Goal: Task Accomplishment & Management: Complete application form

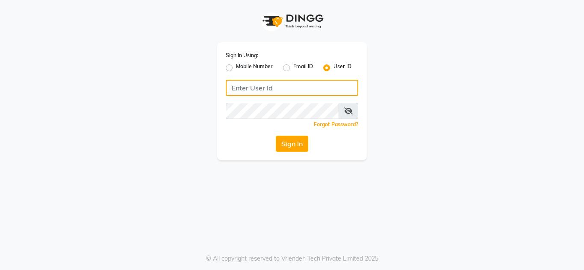
click at [258, 85] on input "Username" at bounding box center [292, 88] width 132 height 16
type input "anuj"
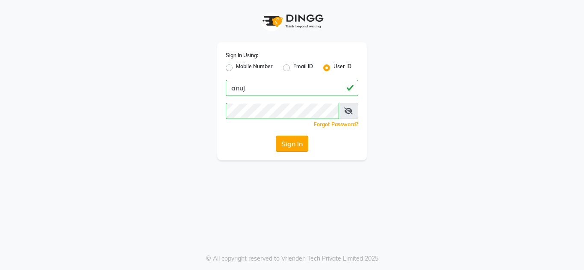
click at [298, 147] on button "Sign In" at bounding box center [292, 144] width 32 height 16
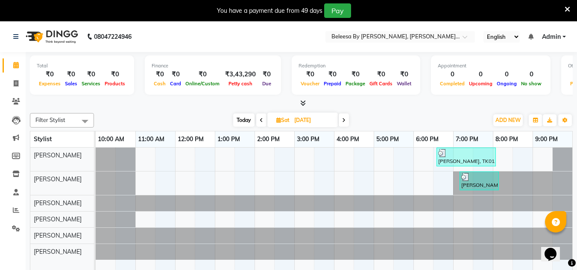
click at [340, 124] on span at bounding box center [344, 120] width 10 height 13
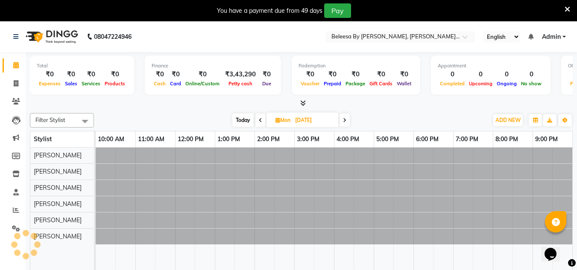
click at [340, 124] on span at bounding box center [345, 120] width 10 height 13
click at [340, 124] on span at bounding box center [344, 120] width 10 height 13
click at [340, 124] on div "[DATE] [DATE]" at bounding box center [291, 120] width 120 height 13
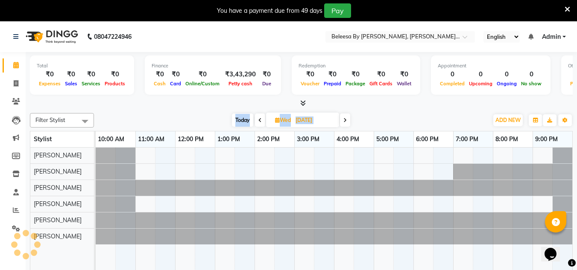
click at [340, 124] on div "[DATE] [DATE]" at bounding box center [291, 120] width 120 height 13
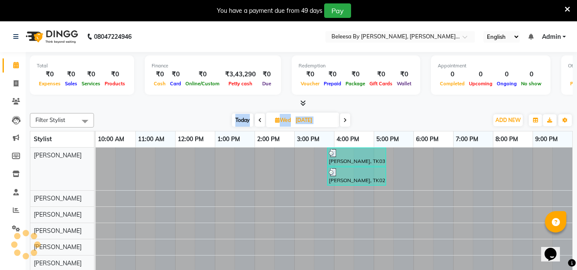
click at [340, 124] on div "[DATE] [DATE]" at bounding box center [291, 120] width 120 height 13
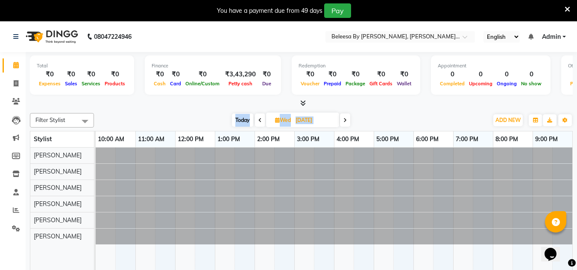
click at [347, 120] on icon at bounding box center [344, 120] width 3 height 5
click at [347, 120] on span at bounding box center [344, 120] width 10 height 13
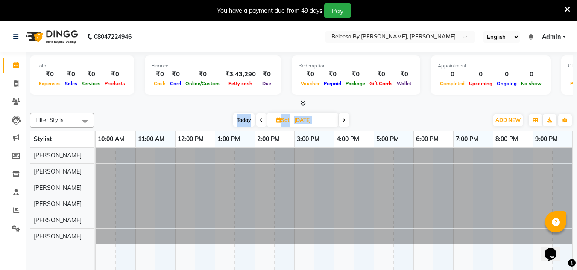
click at [347, 120] on span at bounding box center [344, 120] width 10 height 13
type input "20-05-2025"
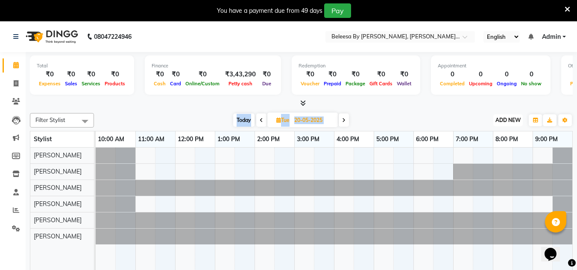
click at [506, 123] on button "ADD NEW Toggle Dropdown" at bounding box center [507, 120] width 29 height 12
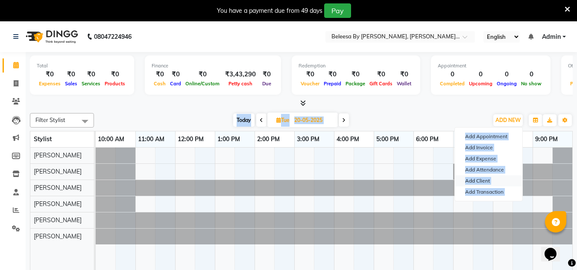
click at [488, 181] on link "Add Client" at bounding box center [488, 181] width 67 height 11
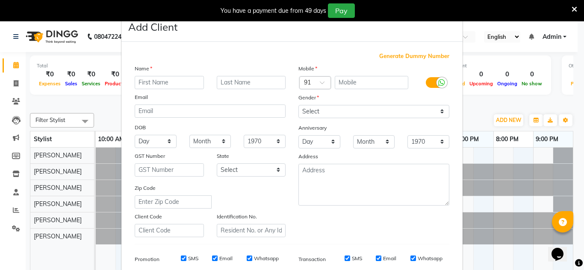
type input "A"
type input "Sakshi"
click at [358, 82] on input "text" at bounding box center [371, 82] width 74 height 13
type input "8581849465"
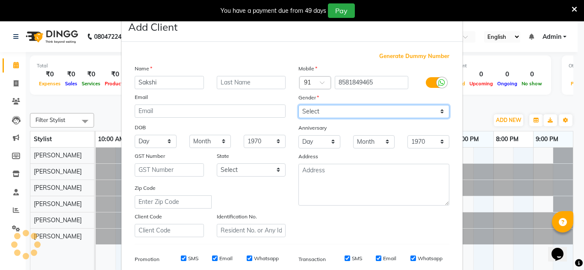
click at [364, 111] on select "Select [DEMOGRAPHIC_DATA] [DEMOGRAPHIC_DATA] Other Prefer Not To Say" at bounding box center [373, 111] width 151 height 13
select select "[DEMOGRAPHIC_DATA]"
click at [298, 105] on select "Select [DEMOGRAPHIC_DATA] [DEMOGRAPHIC_DATA] Other Prefer Not To Say" at bounding box center [373, 111] width 151 height 13
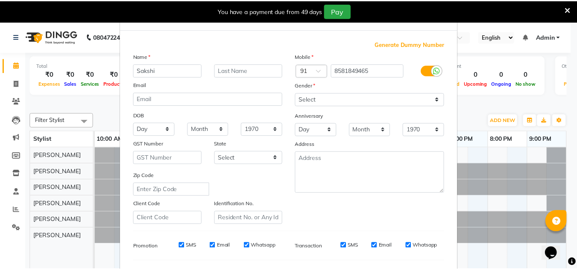
scroll to position [124, 0]
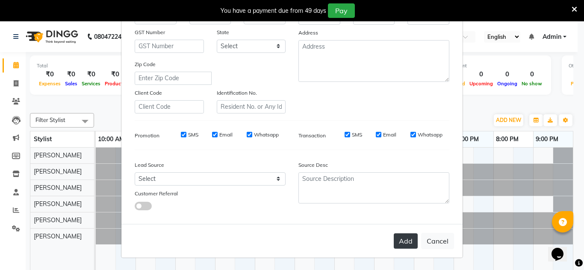
click at [407, 241] on button "Add" at bounding box center [405, 241] width 24 height 15
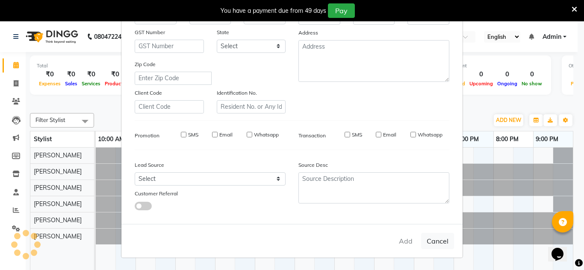
select select
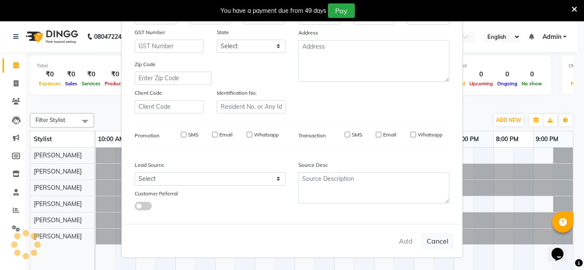
select select
checkbox input "false"
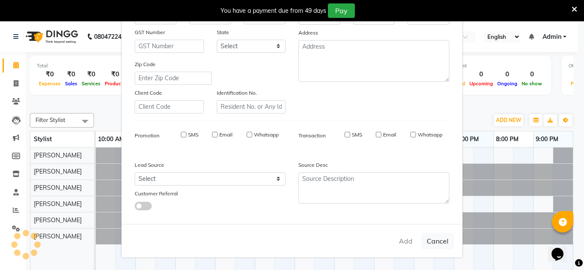
checkbox input "false"
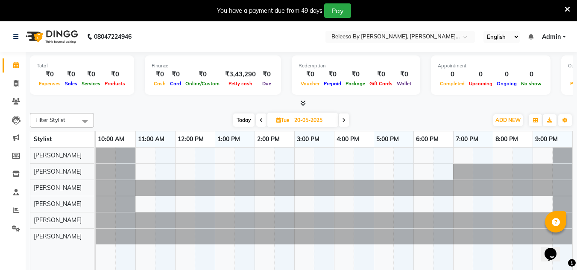
click at [343, 126] on span at bounding box center [344, 120] width 10 height 13
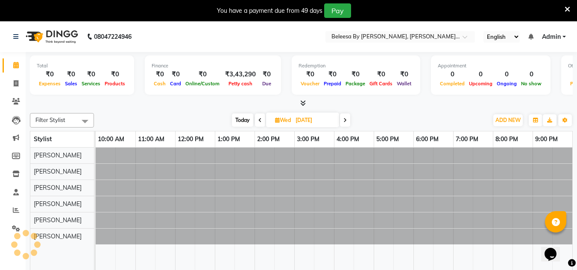
click at [343, 126] on span at bounding box center [345, 120] width 10 height 13
click at [343, 126] on span at bounding box center [344, 120] width 10 height 13
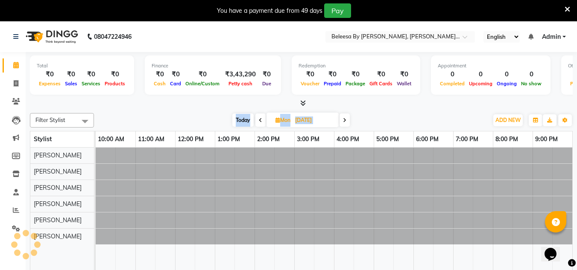
click at [343, 126] on span at bounding box center [345, 120] width 10 height 13
click at [343, 126] on span at bounding box center [344, 120] width 10 height 13
click at [343, 126] on span at bounding box center [345, 120] width 10 height 13
click at [343, 126] on span at bounding box center [343, 120] width 10 height 13
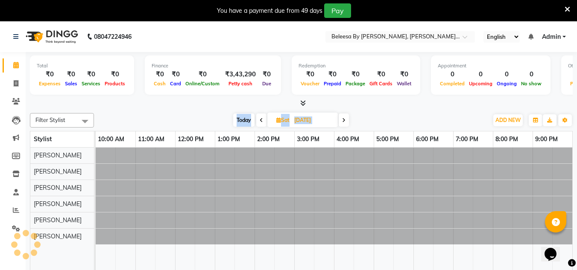
click at [343, 126] on span at bounding box center [344, 120] width 10 height 13
click at [343, 126] on span at bounding box center [345, 120] width 10 height 13
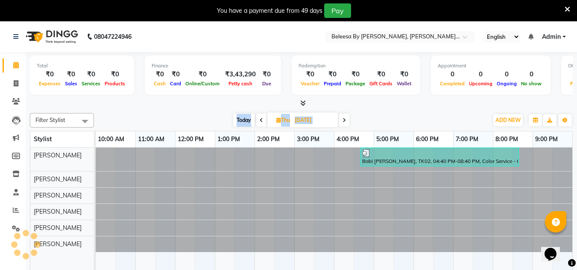
click at [343, 126] on span at bounding box center [344, 120] width 10 height 13
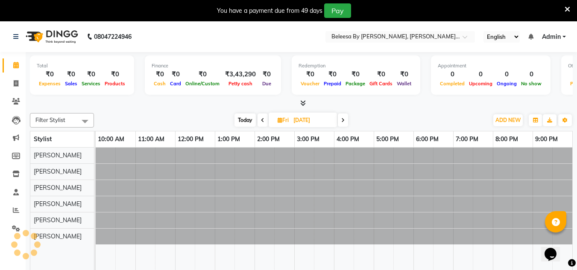
click at [343, 126] on span at bounding box center [343, 120] width 10 height 13
click at [343, 126] on span at bounding box center [344, 120] width 10 height 13
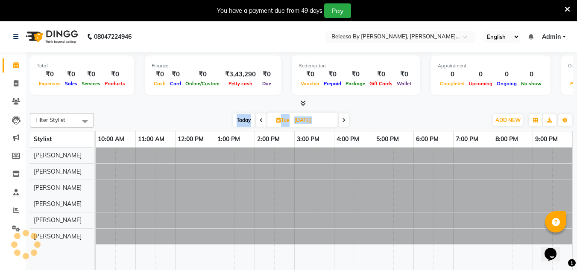
click at [343, 126] on span at bounding box center [344, 120] width 10 height 13
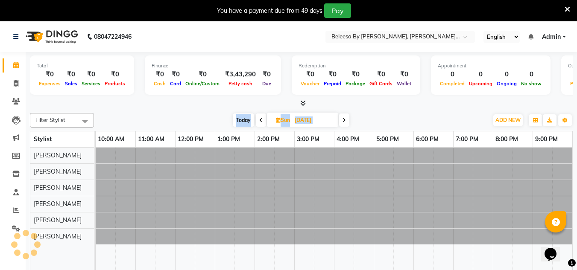
click at [343, 126] on span at bounding box center [344, 120] width 10 height 13
click at [343, 126] on span at bounding box center [343, 120] width 10 height 13
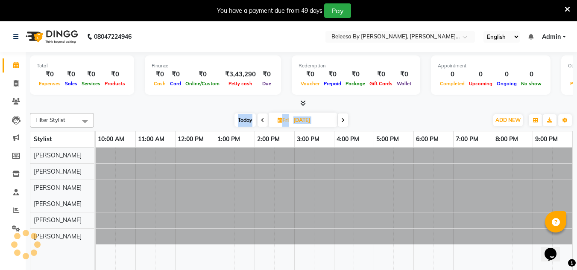
click at [343, 126] on span at bounding box center [343, 120] width 10 height 13
click at [343, 126] on span at bounding box center [344, 120] width 10 height 13
click at [343, 126] on span at bounding box center [345, 120] width 10 height 13
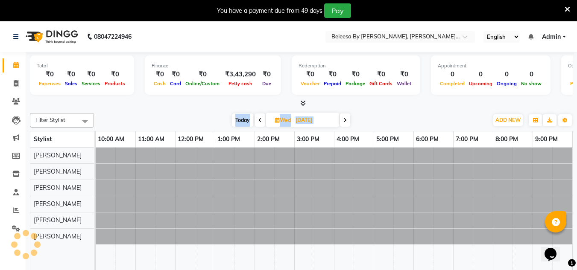
click at [343, 126] on span at bounding box center [345, 120] width 10 height 13
click at [343, 126] on span at bounding box center [344, 120] width 10 height 13
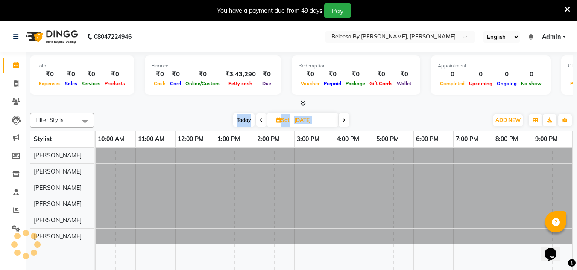
click at [343, 126] on span at bounding box center [344, 120] width 10 height 13
click at [343, 126] on span at bounding box center [345, 120] width 10 height 13
click at [343, 126] on span at bounding box center [344, 120] width 10 height 13
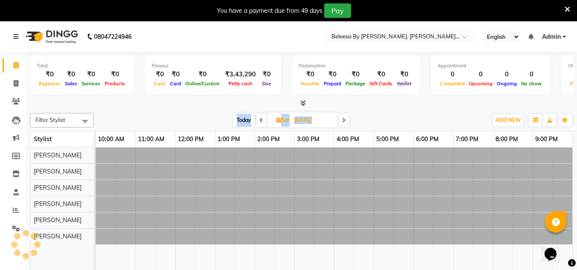
click at [343, 126] on span at bounding box center [344, 120] width 10 height 13
click at [343, 126] on span at bounding box center [345, 120] width 10 height 13
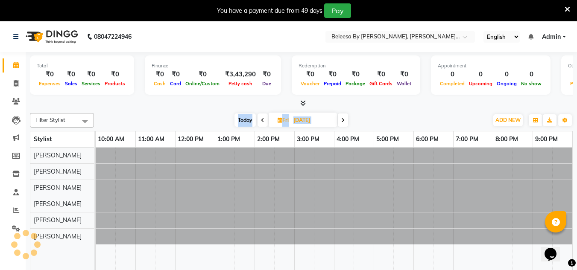
click at [343, 126] on span at bounding box center [343, 120] width 10 height 13
click at [343, 126] on span at bounding box center [345, 120] width 10 height 13
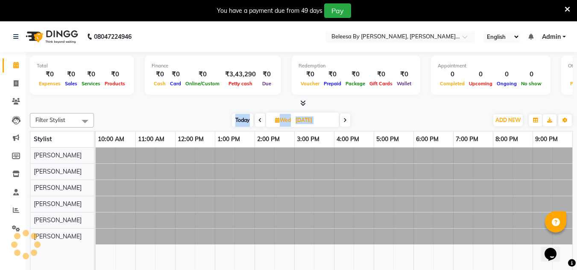
click at [343, 126] on span at bounding box center [345, 120] width 10 height 13
click at [343, 126] on span at bounding box center [344, 120] width 10 height 13
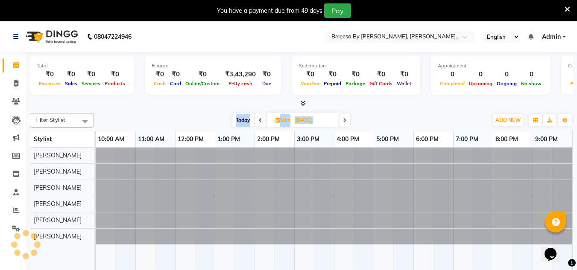
click at [343, 126] on span at bounding box center [345, 120] width 10 height 13
click at [343, 126] on span at bounding box center [343, 120] width 10 height 13
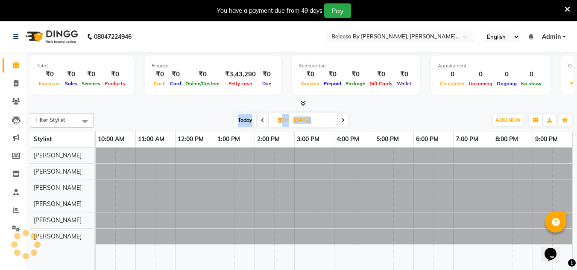
click at [343, 126] on span at bounding box center [343, 120] width 10 height 13
click at [343, 126] on span at bounding box center [345, 120] width 10 height 13
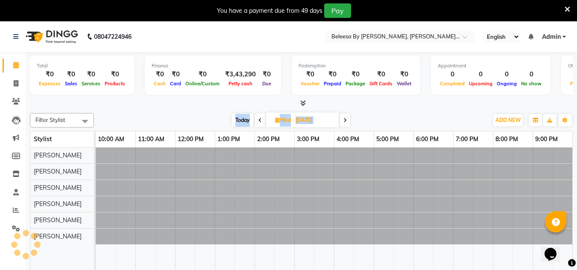
click at [343, 126] on span at bounding box center [345, 120] width 10 height 13
click at [343, 126] on span at bounding box center [344, 120] width 10 height 13
click at [343, 126] on span at bounding box center [345, 120] width 10 height 13
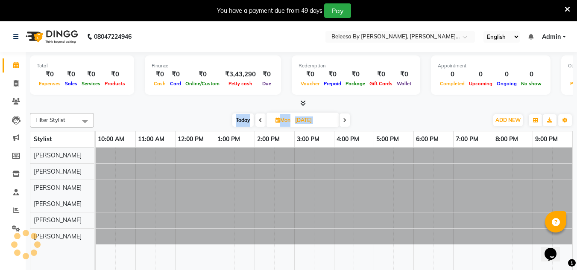
click at [343, 126] on span at bounding box center [345, 120] width 10 height 13
click at [343, 126] on span at bounding box center [344, 120] width 10 height 13
click at [343, 126] on span at bounding box center [343, 120] width 10 height 13
click at [343, 126] on span at bounding box center [344, 120] width 10 height 13
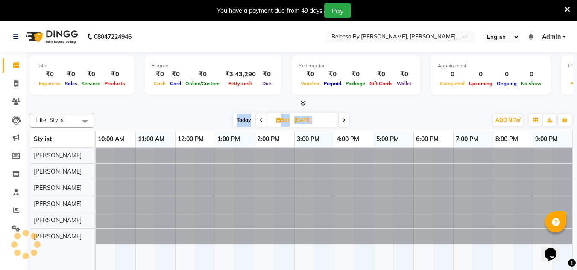
click at [343, 126] on span at bounding box center [344, 120] width 10 height 13
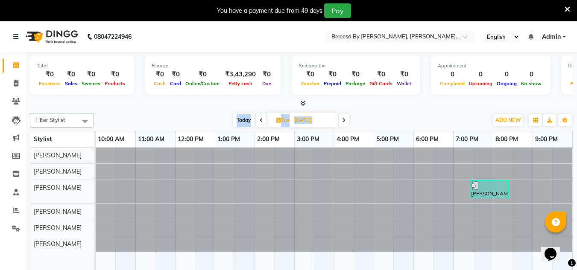
click at [343, 126] on span at bounding box center [344, 120] width 10 height 13
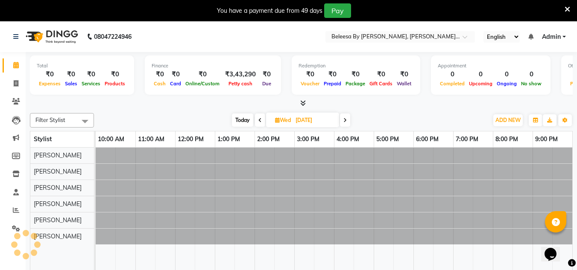
click at [343, 126] on span at bounding box center [345, 120] width 10 height 13
click at [343, 126] on span at bounding box center [344, 120] width 10 height 13
click at [343, 126] on span at bounding box center [343, 120] width 10 height 13
click at [343, 126] on span at bounding box center [344, 120] width 10 height 13
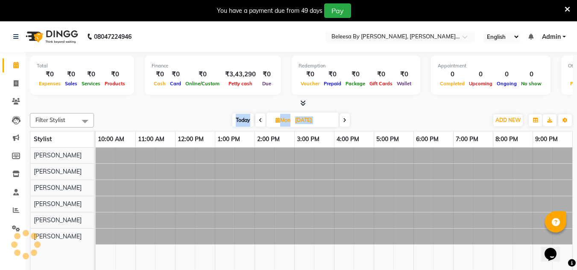
click at [343, 126] on span at bounding box center [345, 120] width 10 height 13
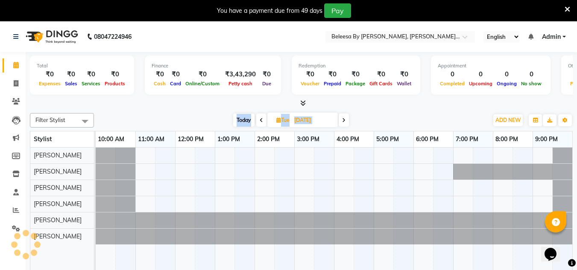
click at [343, 126] on span at bounding box center [344, 120] width 10 height 13
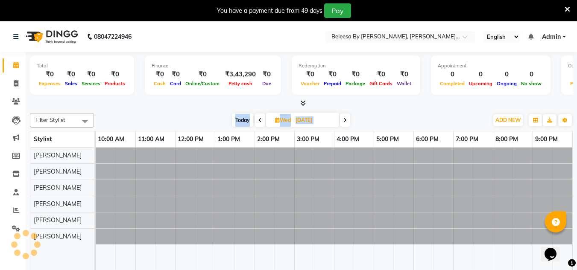
click at [343, 126] on span at bounding box center [345, 120] width 10 height 13
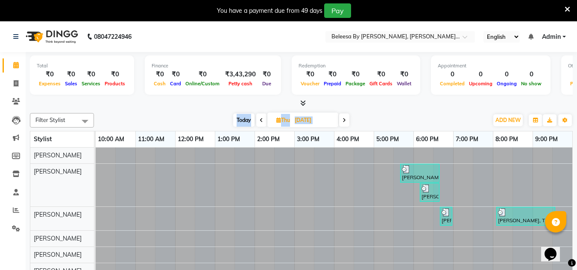
click at [343, 126] on span at bounding box center [344, 120] width 10 height 13
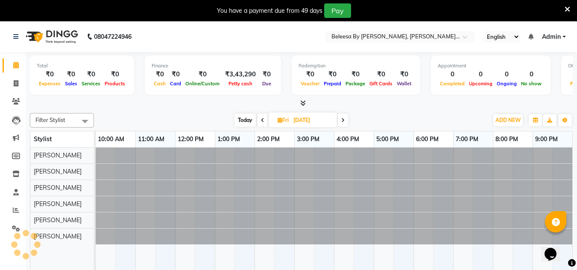
click at [343, 126] on span at bounding box center [343, 120] width 10 height 13
click at [343, 126] on span at bounding box center [344, 120] width 10 height 13
click at [343, 126] on span at bounding box center [345, 120] width 10 height 13
click at [343, 126] on span at bounding box center [344, 120] width 10 height 13
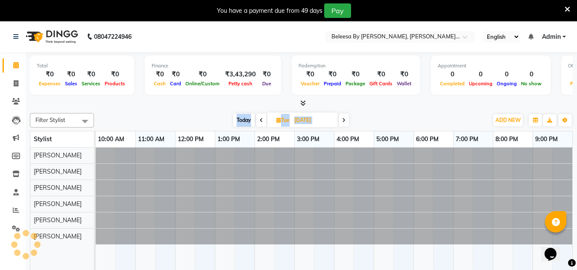
click at [343, 126] on span at bounding box center [344, 120] width 10 height 13
click at [343, 126] on span at bounding box center [343, 120] width 10 height 13
click at [343, 126] on span at bounding box center [344, 120] width 10 height 13
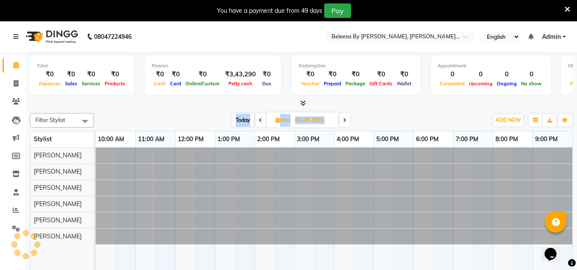
click at [343, 126] on span at bounding box center [345, 120] width 10 height 13
click at [343, 126] on span at bounding box center [344, 120] width 10 height 13
click at [343, 126] on span at bounding box center [345, 120] width 10 height 13
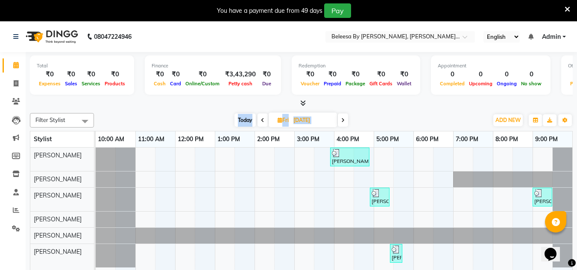
click at [343, 126] on span at bounding box center [343, 120] width 10 height 13
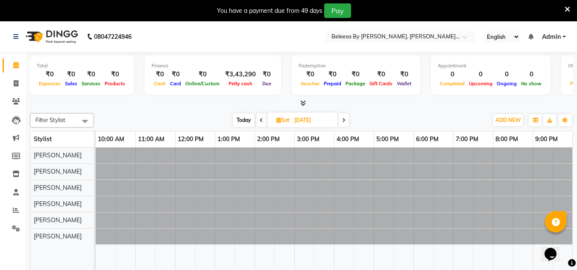
click at [343, 126] on span at bounding box center [344, 120] width 10 height 13
click at [343, 126] on span at bounding box center [345, 120] width 10 height 13
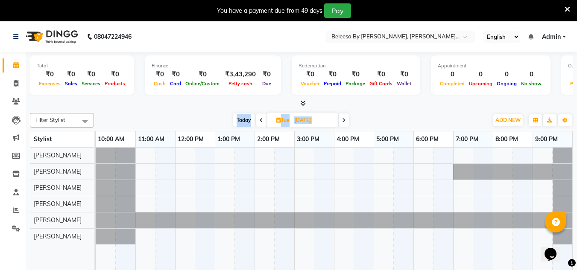
click at [343, 126] on span at bounding box center [344, 120] width 10 height 13
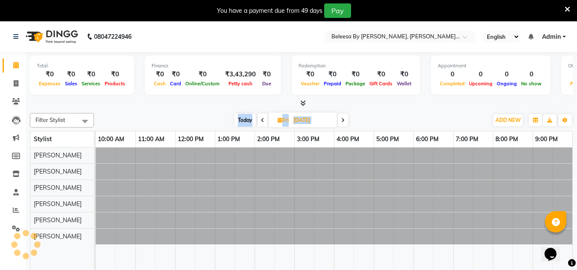
click at [343, 126] on span at bounding box center [343, 120] width 10 height 13
click at [343, 126] on span at bounding box center [344, 120] width 10 height 13
click at [343, 126] on span at bounding box center [345, 120] width 10 height 13
click at [343, 126] on span at bounding box center [344, 120] width 10 height 13
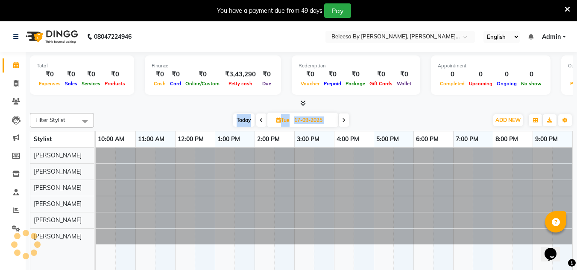
click at [343, 126] on span at bounding box center [344, 120] width 10 height 13
click at [343, 126] on span at bounding box center [343, 120] width 10 height 13
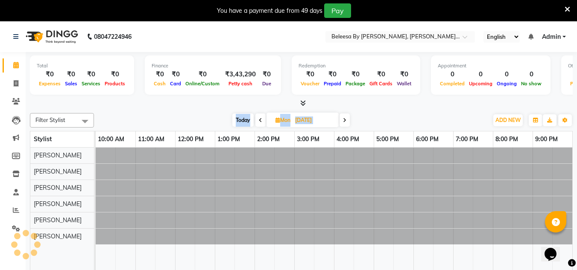
click at [343, 126] on span at bounding box center [345, 120] width 10 height 13
click at [343, 126] on span at bounding box center [344, 120] width 10 height 13
click at [343, 126] on span at bounding box center [345, 120] width 10 height 13
click at [343, 126] on span at bounding box center [343, 120] width 10 height 13
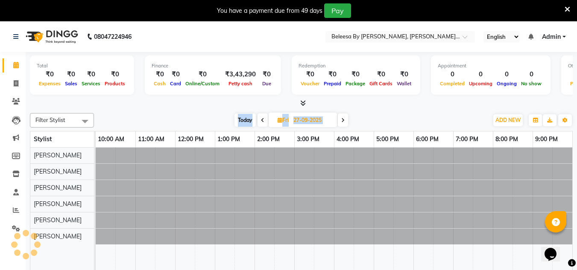
click at [343, 126] on span at bounding box center [343, 120] width 10 height 13
click at [343, 126] on span at bounding box center [344, 120] width 10 height 13
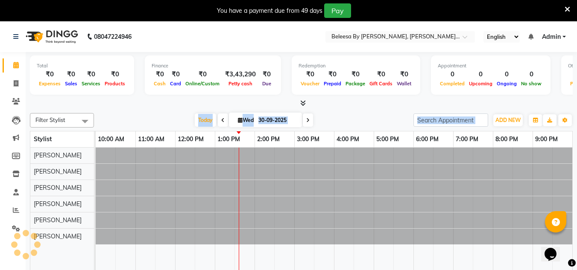
click at [343, 126] on div "[DATE] [DATE]" at bounding box center [253, 120] width 311 height 13
type input "01-10-2025"
click at [343, 126] on div "[DATE] [DATE]" at bounding box center [253, 120] width 311 height 13
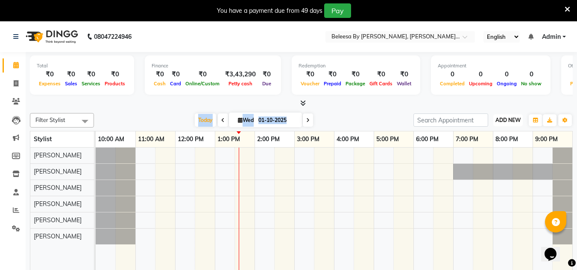
click at [507, 123] on span "ADD NEW" at bounding box center [508, 120] width 25 height 6
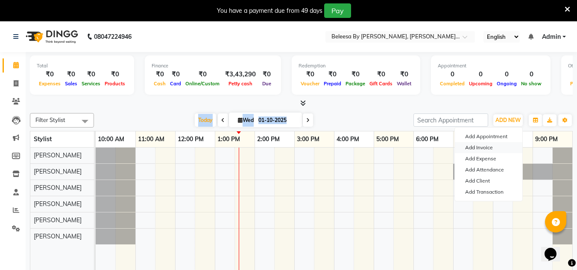
click at [468, 150] on link "Add Invoice" at bounding box center [488, 147] width 67 height 11
select select "service"
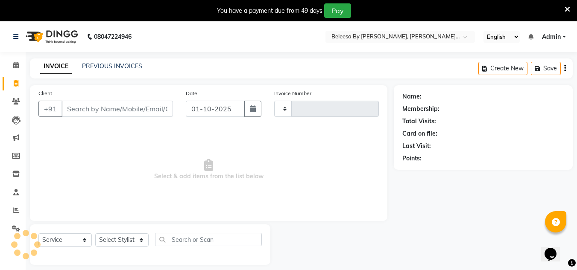
type input "0078"
select select "6695"
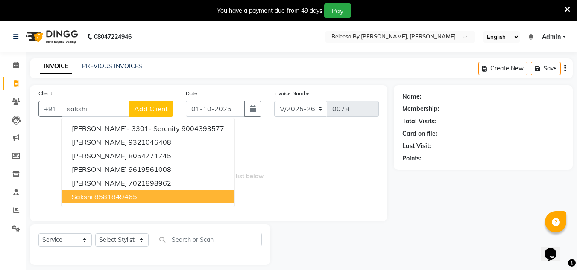
click at [77, 197] on span "Sakshi" at bounding box center [82, 197] width 21 height 9
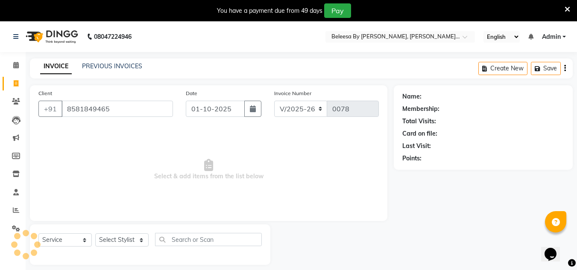
type input "8581849465"
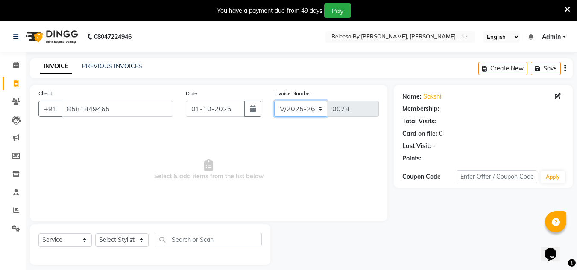
click at [320, 110] on select "V/2025 V/2025-26" at bounding box center [300, 109] width 53 height 16
select select "6696"
click at [274, 101] on select "V/2025 V/2025-26" at bounding box center [300, 109] width 53 height 16
type input "0307"
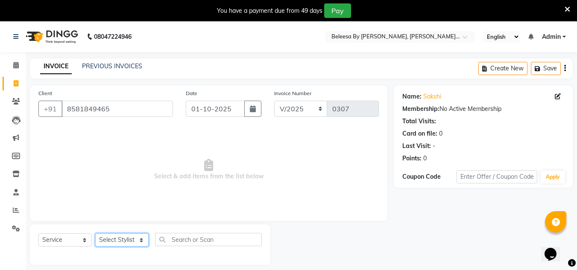
click at [141, 240] on select "Select Stylist [PERSON_NAME] [PERSON_NAME] [PERSON_NAME] [PERSON_NAME] [PERSON_…" at bounding box center [121, 240] width 53 height 13
select select "65235"
click at [95, 234] on select "Select Stylist [PERSON_NAME] [PERSON_NAME] [PERSON_NAME] [PERSON_NAME] [PERSON_…" at bounding box center [121, 240] width 53 height 13
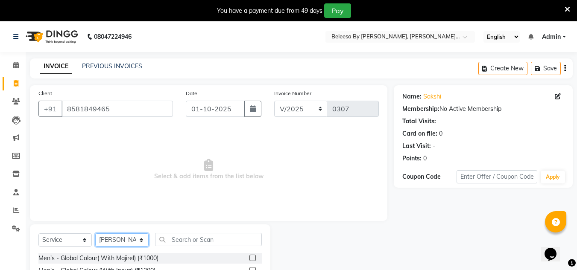
scroll to position [93, 0]
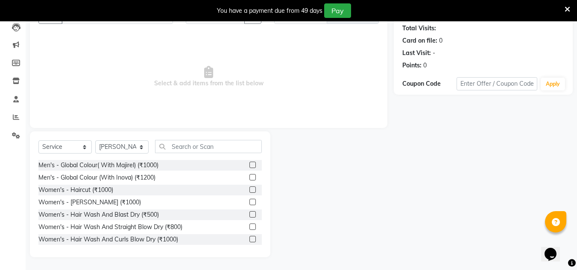
click at [249, 215] on label at bounding box center [252, 214] width 6 height 6
click at [249, 215] on input "checkbox" at bounding box center [252, 215] width 6 height 6
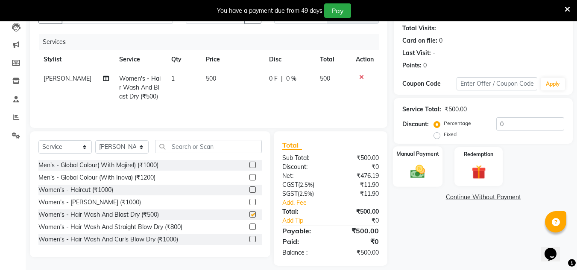
checkbox input "false"
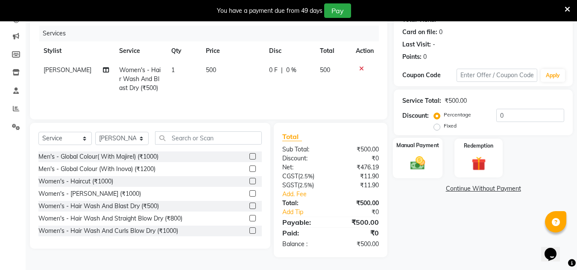
click at [425, 173] on div "Manual Payment" at bounding box center [418, 158] width 50 height 41
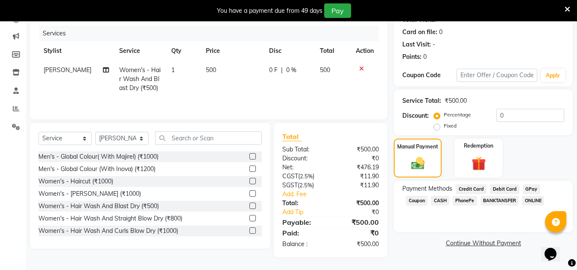
click at [453, 199] on span "PhonePe" at bounding box center [465, 201] width 24 height 10
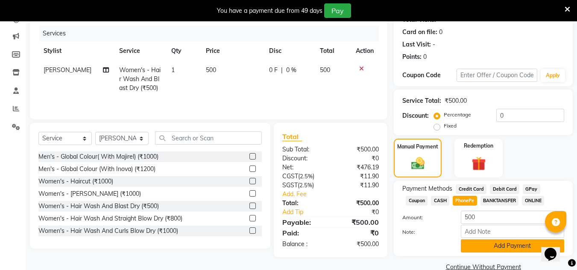
click at [499, 246] on button "Add Payment" at bounding box center [512, 246] width 103 height 13
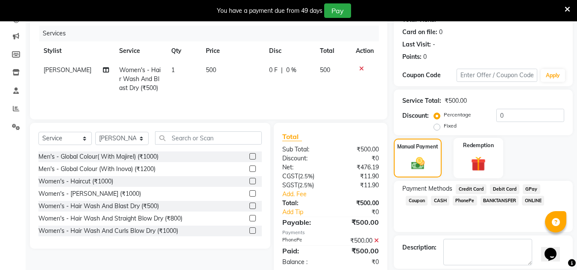
click at [484, 161] on img at bounding box center [478, 164] width 24 height 18
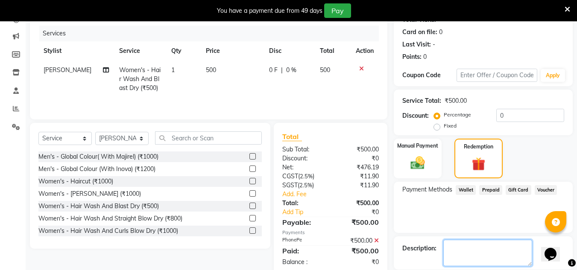
click at [525, 256] on textarea at bounding box center [487, 253] width 89 height 26
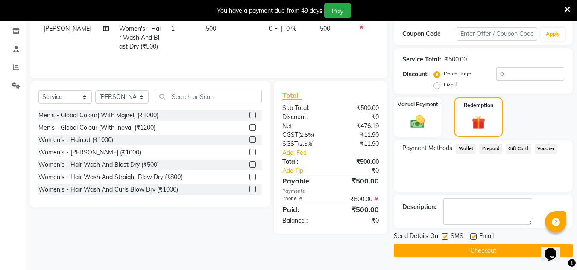
click at [448, 252] on button "Checkout" at bounding box center [483, 250] width 179 height 13
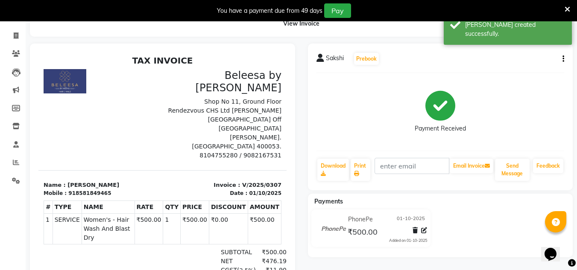
scroll to position [123, 0]
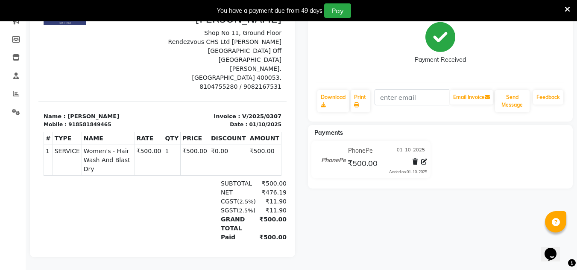
select select "service"
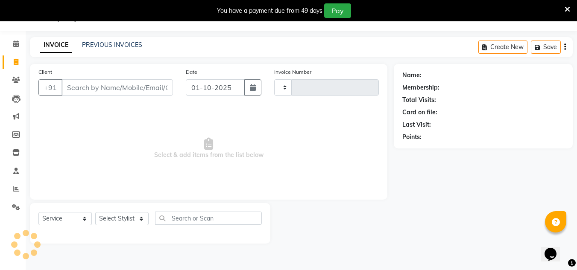
scroll to position [21, 0]
type input "0078"
select select "6695"
